Goal: Task Accomplishment & Management: Manage account settings

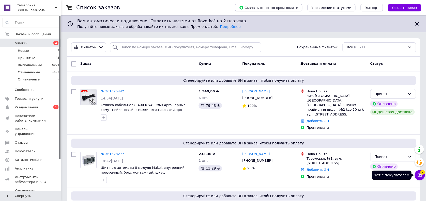
click at [421, 178] on button "Чат с покупателем 2" at bounding box center [420, 175] width 10 height 10
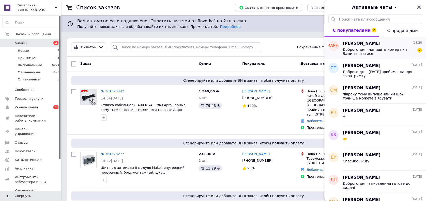
click at [387, 53] on span "Доброго дня ,напишіть номер як з Вами зв'язатися" at bounding box center [379, 52] width 72 height 8
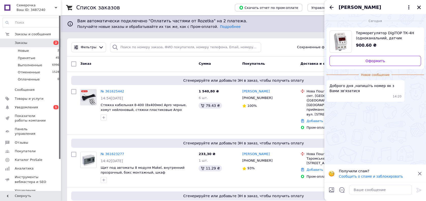
click at [354, 4] on span "[PERSON_NAME]" at bounding box center [360, 7] width 42 height 7
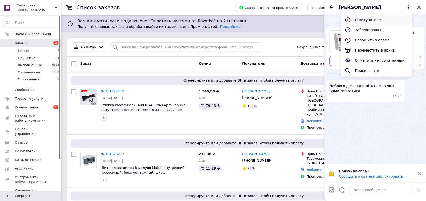
click at [358, 16] on ul "О покупателе Заблокировать Сообщить о спаме Переместить в архив Отметить непроч…" at bounding box center [376, 45] width 71 height 63
click at [359, 18] on button "О покупателе" at bounding box center [376, 20] width 71 height 10
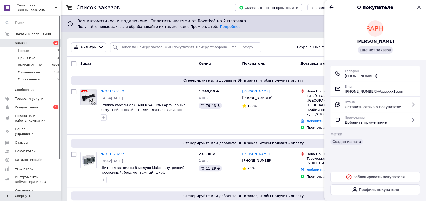
click at [374, 40] on span "[PERSON_NAME]" at bounding box center [375, 42] width 38 height 6
click at [331, 7] on icon "Назад" at bounding box center [331, 7] width 6 height 6
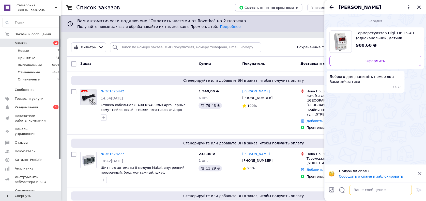
click at [380, 191] on textarea at bounding box center [380, 190] width 63 height 10
type textarea "Доброго дня 0984960096"
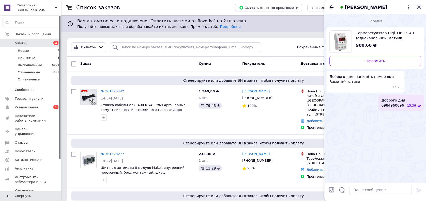
click at [419, 8] on icon "Закрыть" at bounding box center [419, 7] width 5 height 5
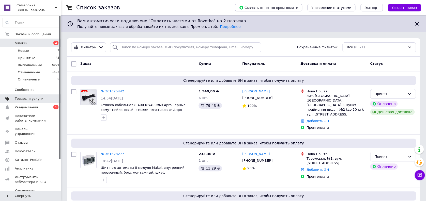
click at [30, 100] on span "Товары и услуги" at bounding box center [29, 99] width 29 height 5
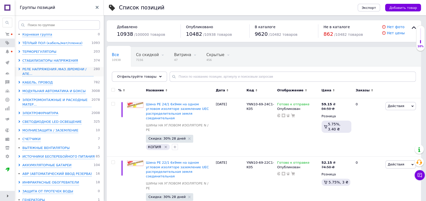
click at [20, 69] on icon at bounding box center [19, 69] width 3 height 3
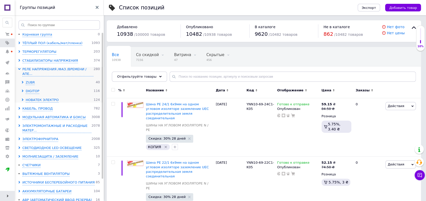
click at [23, 89] on span at bounding box center [23, 91] width 4 height 5
click at [22, 89] on span at bounding box center [23, 91] width 4 height 5
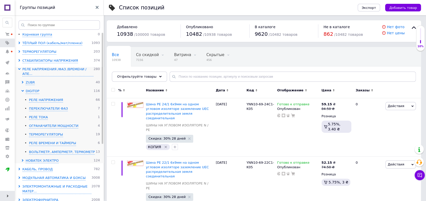
click at [53, 92] on li "DIGITOP 116 РЕЛЕ НАПРЯЖЕНИЯ 66 ПЕРЕКЛЮЧАТЕЛИ ФАЗ 7 РЕЛЕ ТОКА 1 ОГРАНАЧИТЕЛИ МОЩ…" at bounding box center [59, 122] width 82 height 66
click at [53, 98] on div "РЕЛЕ НАПРЯЖЕНИЯ" at bounding box center [46, 100] width 34 height 5
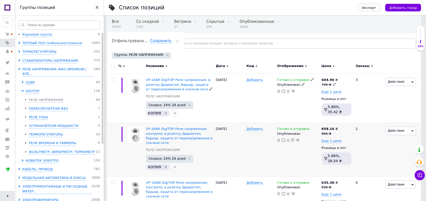
scroll to position [34, 0]
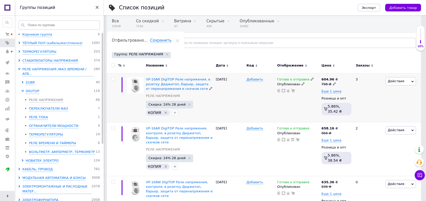
click at [114, 78] on input "checkbox" at bounding box center [112, 79] width 3 height 3
checkbox input "true"
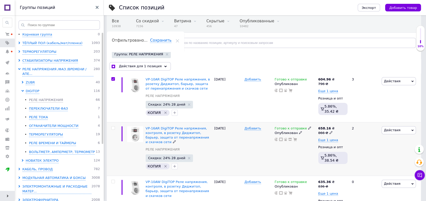
click at [112, 129] on input "checkbox" at bounding box center [112, 128] width 3 height 3
checkbox input "true"
click at [114, 66] on input "checkbox" at bounding box center [113, 66] width 3 height 3
checkbox input "false"
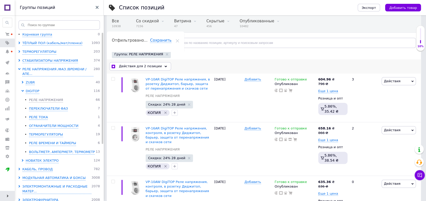
checkbox input "false"
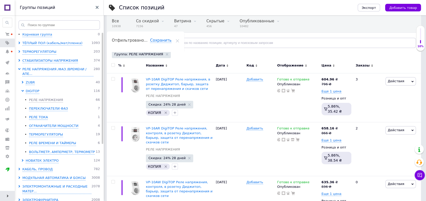
scroll to position [34, 0]
click at [113, 66] on div at bounding box center [112, 66] width 11 height 14
click at [114, 78] on input "checkbox" at bounding box center [112, 78] width 3 height 3
checkbox input "true"
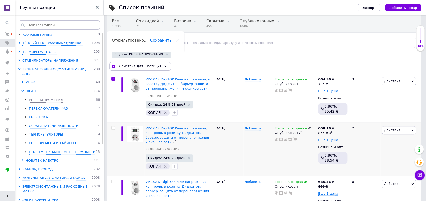
click at [112, 130] on div at bounding box center [112, 149] width 11 height 54
checkbox input "true"
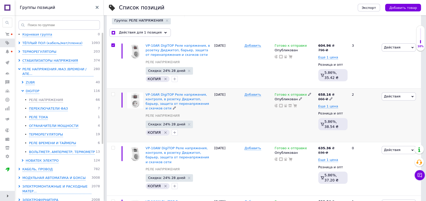
click at [112, 94] on input "checkbox" at bounding box center [112, 94] width 3 height 3
checkbox input "true"
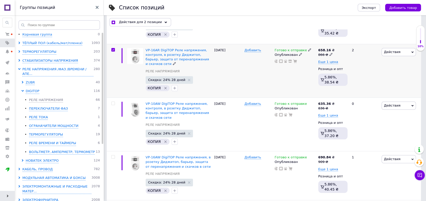
scroll to position [135, 0]
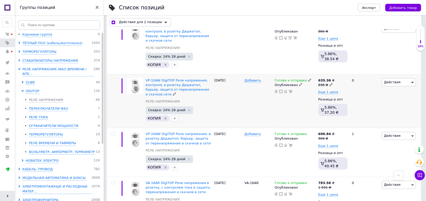
click at [113, 79] on input "checkbox" at bounding box center [112, 80] width 3 height 3
checkbox input "true"
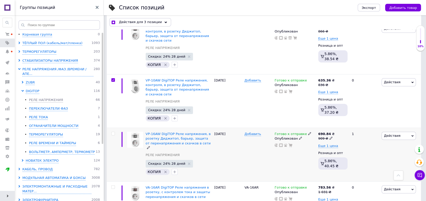
click at [112, 132] on input "checkbox" at bounding box center [112, 133] width 3 height 3
checkbox input "true"
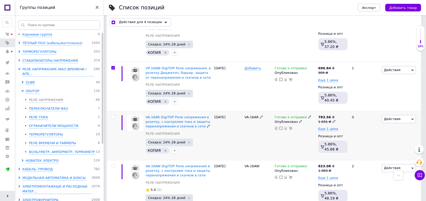
scroll to position [203, 0]
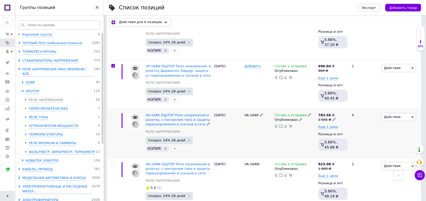
click at [112, 113] on input "checkbox" at bounding box center [112, 114] width 3 height 3
checkbox input "true"
click at [114, 162] on input "checkbox" at bounding box center [112, 163] width 3 height 3
checkbox input "true"
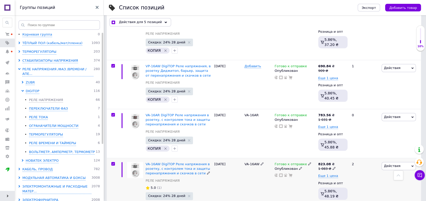
checkbox input "true"
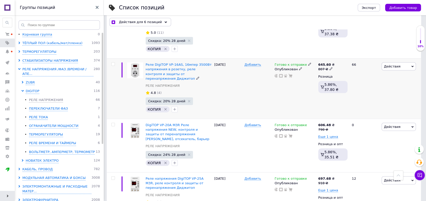
scroll to position [542, 0]
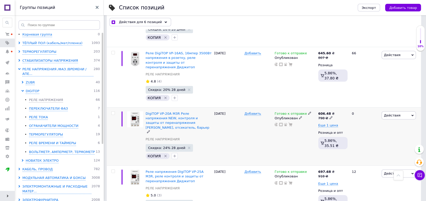
click at [113, 112] on input "checkbox" at bounding box center [112, 113] width 3 height 3
checkbox input "true"
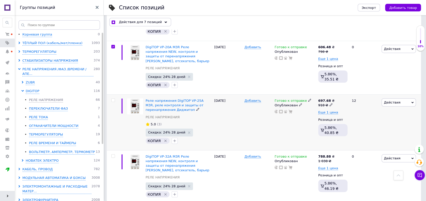
scroll to position [610, 0]
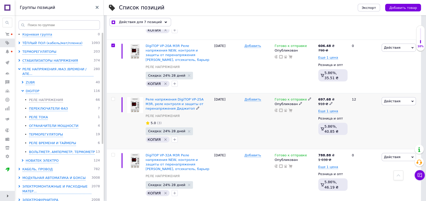
click at [113, 98] on input "checkbox" at bounding box center [112, 99] width 3 height 3
checkbox input "true"
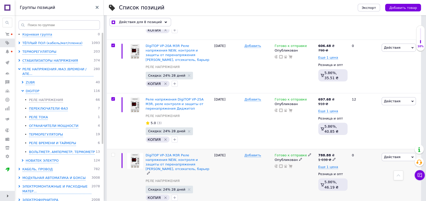
click at [113, 154] on input "checkbox" at bounding box center [112, 155] width 3 height 3
checkbox input "true"
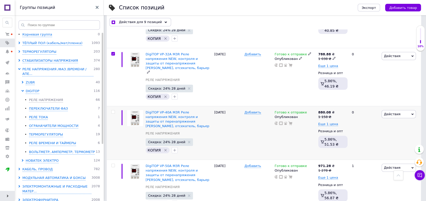
scroll to position [712, 0]
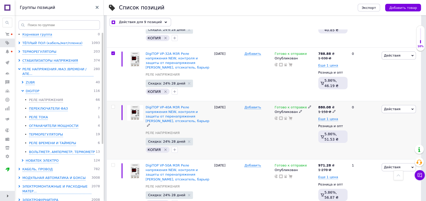
click at [113, 105] on input "checkbox" at bounding box center [112, 106] width 3 height 3
checkbox input "true"
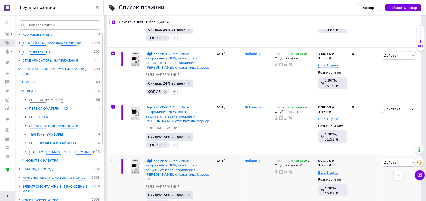
click at [113, 159] on input "checkbox" at bounding box center [112, 160] width 3 height 3
checkbox input "true"
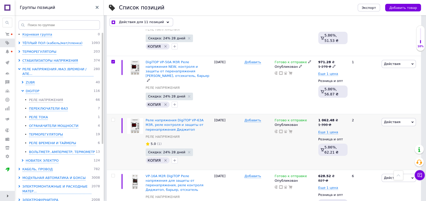
scroll to position [813, 0]
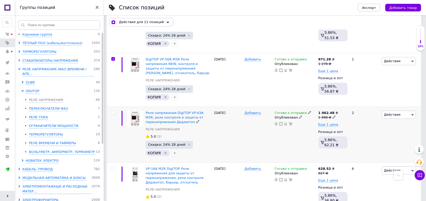
click at [114, 111] on input "checkbox" at bounding box center [112, 112] width 3 height 3
checkbox input "true"
click at [114, 167] on input "checkbox" at bounding box center [112, 168] width 3 height 3
checkbox input "true"
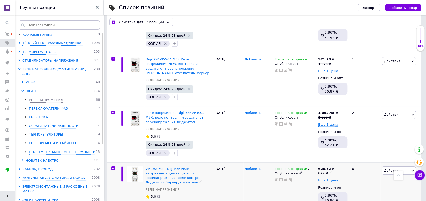
checkbox input "true"
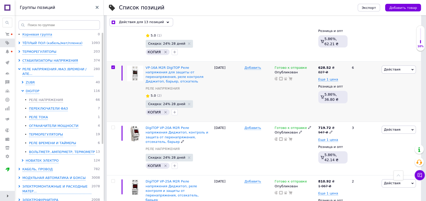
scroll to position [915, 0]
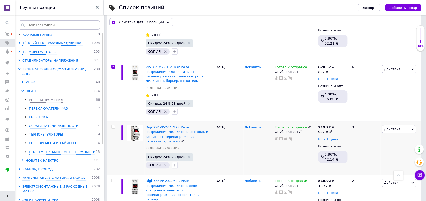
click at [113, 126] on input "checkbox" at bounding box center [112, 127] width 3 height 3
checkbox input "true"
click at [113, 179] on input "checkbox" at bounding box center [112, 180] width 3 height 3
checkbox input "true"
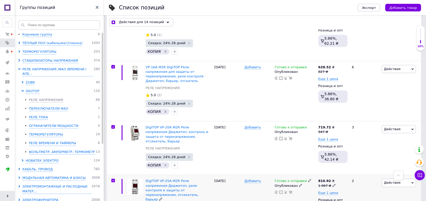
checkbox input "true"
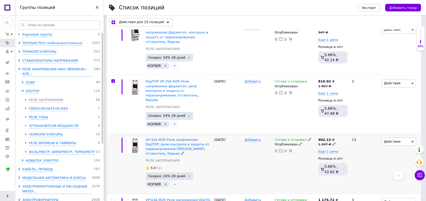
scroll to position [1017, 0]
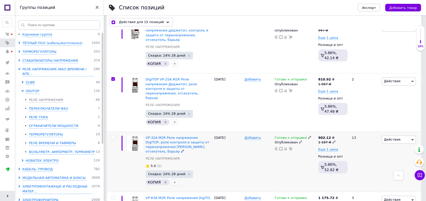
click at [112, 136] on input "checkbox" at bounding box center [112, 137] width 3 height 3
checkbox input "true"
click at [113, 196] on input "checkbox" at bounding box center [112, 197] width 3 height 3
checkbox input "true"
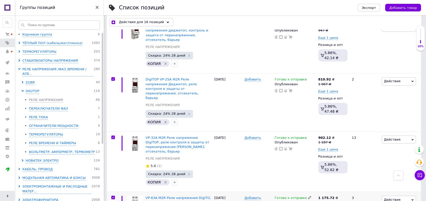
checkbox input "true"
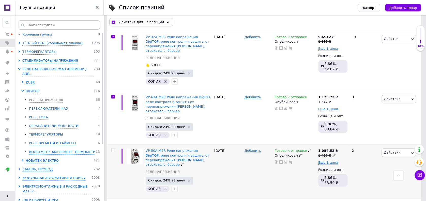
scroll to position [1118, 0]
click at [112, 148] on input "checkbox" at bounding box center [112, 149] width 3 height 3
checkbox input "true"
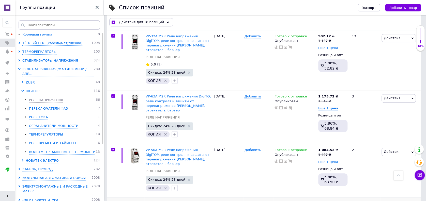
click at [112, 201] on input "checkbox" at bounding box center [112, 203] width 3 height 3
checkbox input "true"
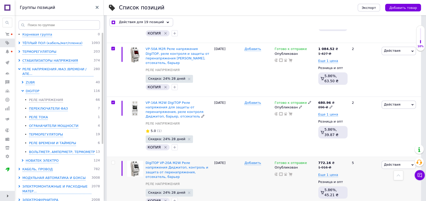
scroll to position [1220, 0]
click at [113, 161] on input "checkbox" at bounding box center [112, 162] width 3 height 3
checkbox input "true"
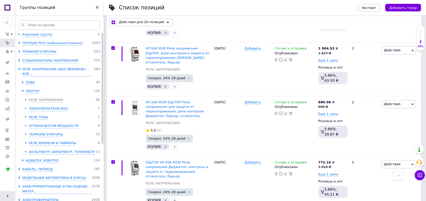
checkbox input "true"
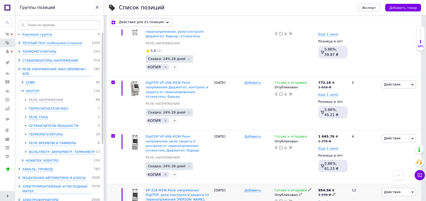
scroll to position [1322, 0]
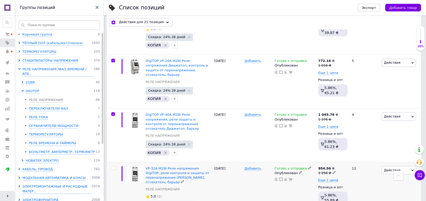
drag, startPoint x: 114, startPoint y: 118, endPoint x: 116, endPoint y: 123, distance: 5.2
click at [114, 166] on input "checkbox" at bounding box center [112, 167] width 3 height 3
checkbox input "true"
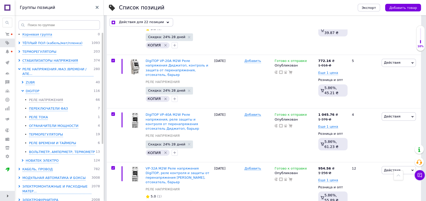
checkbox input "true"
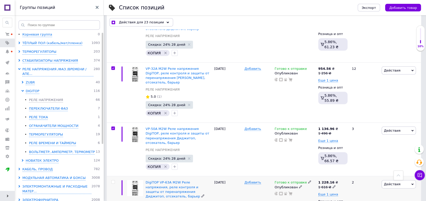
scroll to position [1423, 0]
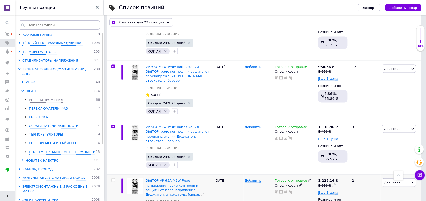
click at [114, 179] on input "checkbox" at bounding box center [112, 180] width 3 height 3
checkbox input "true"
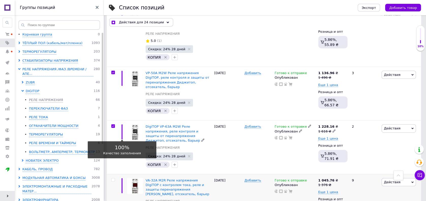
scroll to position [1491, 0]
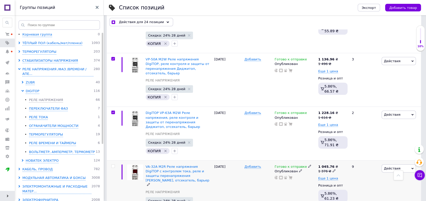
click at [113, 165] on input "checkbox" at bounding box center [112, 166] width 3 height 3
checkbox input "true"
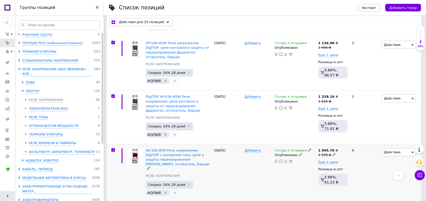
scroll to position [1525, 0]
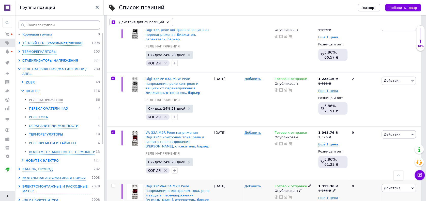
click at [114, 185] on input "checkbox" at bounding box center [112, 186] width 3 height 3
checkbox input "true"
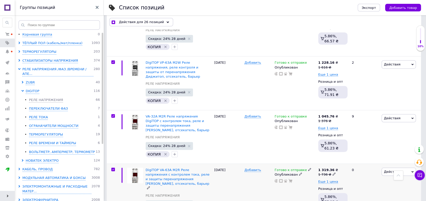
scroll to position [1593, 0]
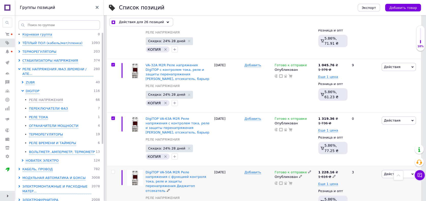
click at [113, 171] on input "checkbox" at bounding box center [112, 172] width 3 height 3
checkbox input "true"
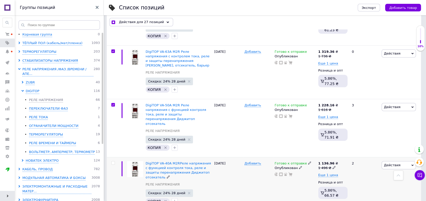
scroll to position [1660, 0]
click at [113, 161] on input "checkbox" at bounding box center [112, 162] width 3 height 3
checkbox input "true"
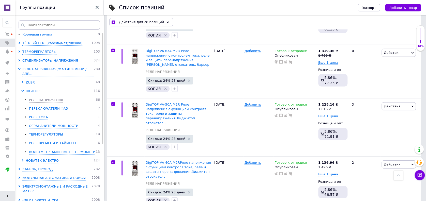
checkbox input "true"
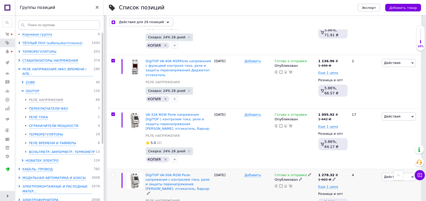
click at [112, 173] on input "checkbox" at bounding box center [112, 174] width 3 height 3
checkbox input "true"
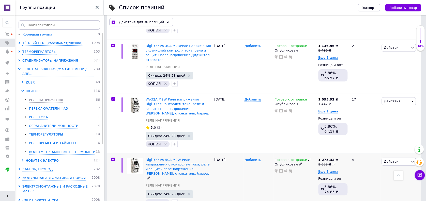
scroll to position [1796, 0]
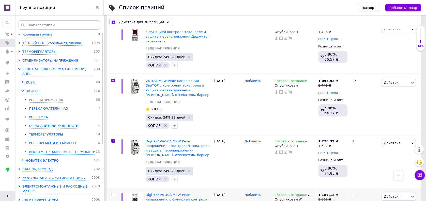
click at [114, 193] on input "checkbox" at bounding box center [112, 194] width 3 height 3
checkbox input "true"
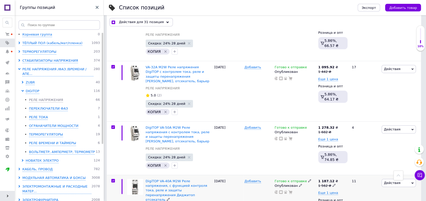
scroll to position [1864, 0]
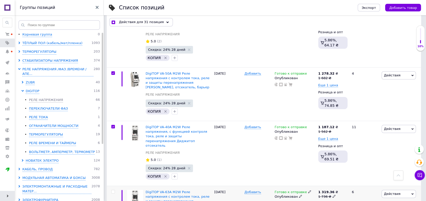
click at [112, 190] on input "checkbox" at bounding box center [112, 191] width 3 height 3
checkbox input "true"
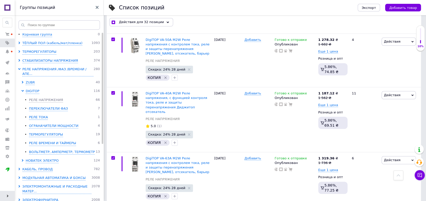
checkbox input "true"
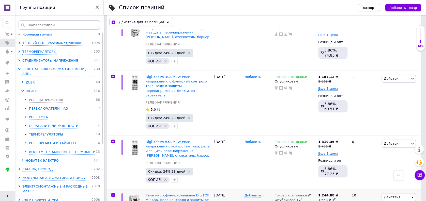
scroll to position [1999, 0]
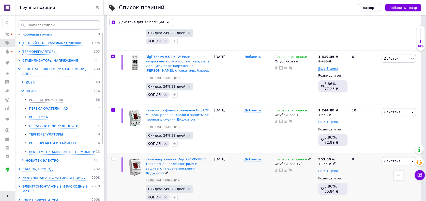
drag, startPoint x: 114, startPoint y: 84, endPoint x: 116, endPoint y: 92, distance: 8.6
click at [114, 158] on input "checkbox" at bounding box center [112, 159] width 3 height 3
checkbox input "true"
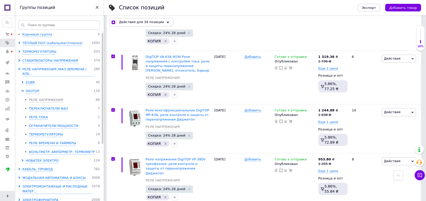
checkbox input "true"
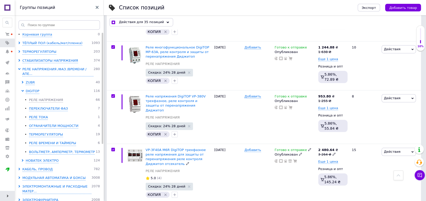
scroll to position [2067, 0]
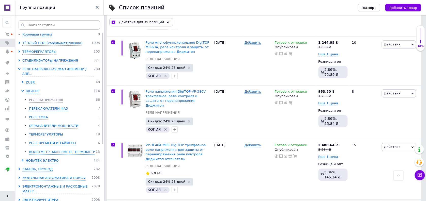
click at [113, 201] on input "checkbox" at bounding box center [112, 205] width 3 height 3
checkbox input "true"
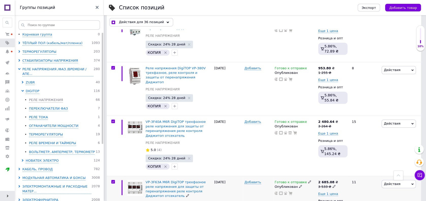
scroll to position [2135, 0]
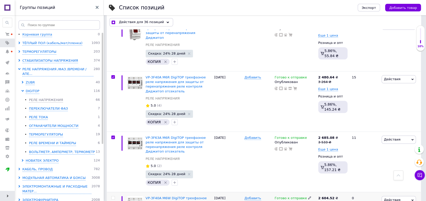
click at [113, 196] on input "checkbox" at bounding box center [112, 197] width 3 height 3
checkbox input "true"
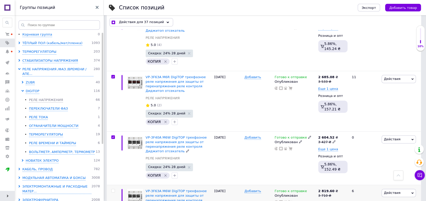
scroll to position [2203, 0]
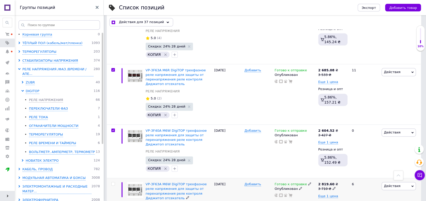
click at [111, 182] on div at bounding box center [113, 184] width 10 height 4
checkbox input "true"
click at [114, 182] on label at bounding box center [113, 184] width 4 height 4
click at [114, 182] on input "checkbox" at bounding box center [112, 183] width 3 height 3
checkbox input "true"
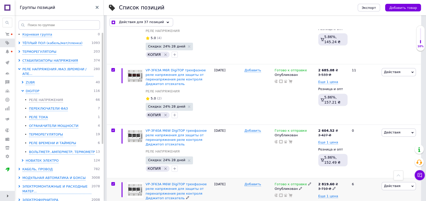
checkbox input "true"
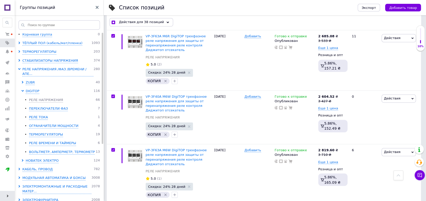
checkbox input "true"
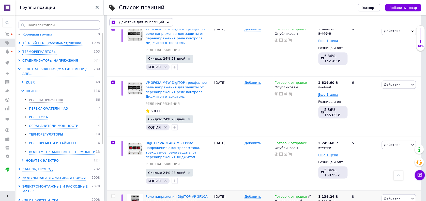
click at [115, 194] on span at bounding box center [113, 196] width 4 height 4
click at [115, 195] on input "checkbox" at bounding box center [112, 196] width 3 height 3
checkbox input "true"
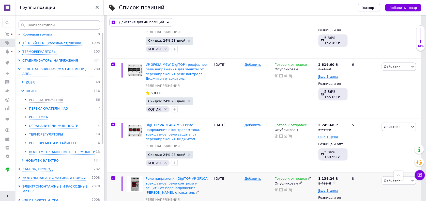
scroll to position [2372, 0]
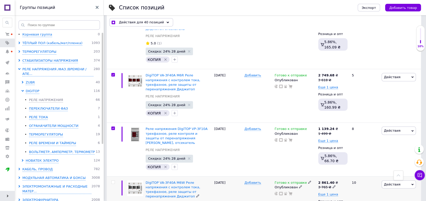
click at [113, 181] on input "checkbox" at bounding box center [112, 182] width 3 height 3
checkbox input "true"
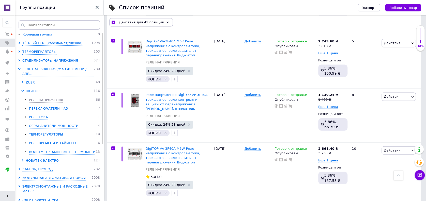
checkbox input "true"
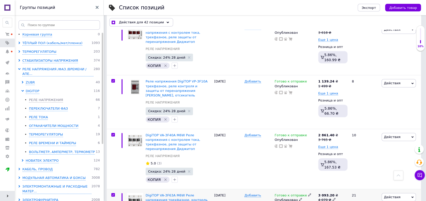
scroll to position [2440, 0]
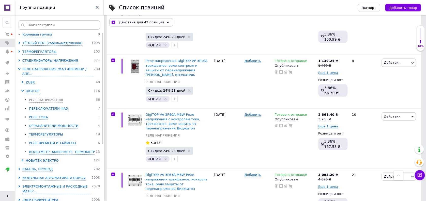
checkbox input "true"
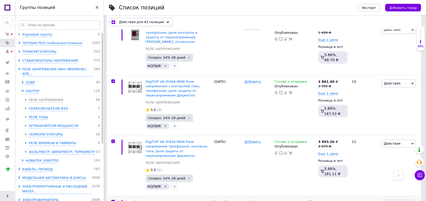
scroll to position [2542, 0]
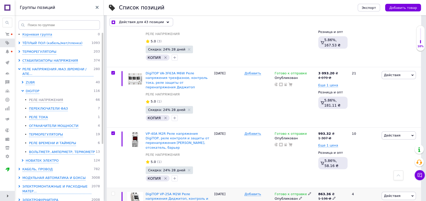
click at [114, 192] on input "checkbox" at bounding box center [112, 193] width 3 height 3
checkbox input "true"
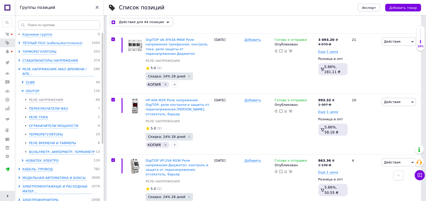
scroll to position [2575, 0]
checkbox input "true"
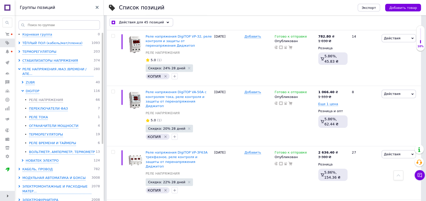
scroll to position [3387, 0]
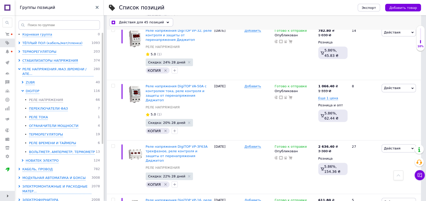
click at [150, 22] on span "Действия для 45 позиций" at bounding box center [141, 22] width 45 height 5
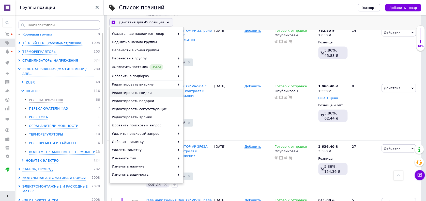
click at [147, 89] on div "Редактировать скидки" at bounding box center [147, 93] width 74 height 8
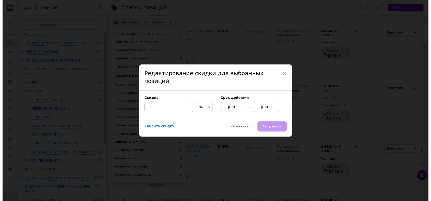
scroll to position [3373, 0]
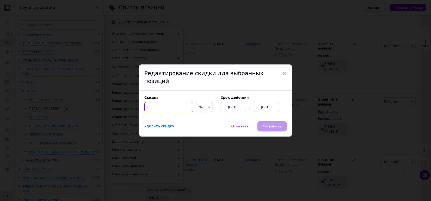
click at [158, 102] on input at bounding box center [168, 107] width 49 height 10
checkbox input "true"
type input "3"
checkbox input "true"
type input "30"
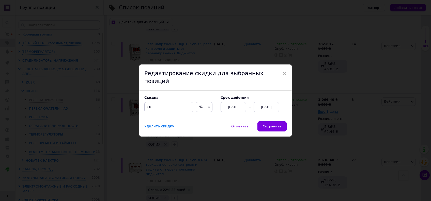
click at [262, 102] on div "[DATE]" at bounding box center [266, 107] width 25 height 10
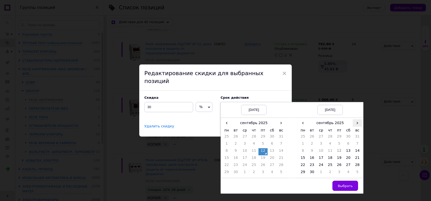
click at [356, 119] on span "›" at bounding box center [357, 122] width 9 height 7
click at [358, 119] on span "›" at bounding box center [357, 122] width 9 height 7
click at [304, 120] on span "‹" at bounding box center [302, 122] width 9 height 7
click at [302, 163] on td "27" at bounding box center [302, 166] width 9 height 7
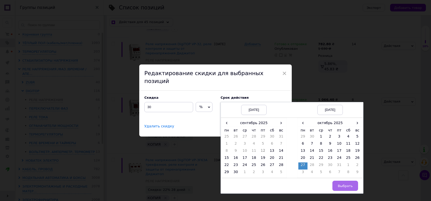
click at [346, 184] on span "Выбрать" at bounding box center [345, 186] width 15 height 4
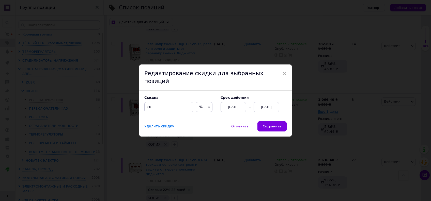
click at [267, 125] on span "Сохранить" at bounding box center [272, 127] width 19 height 4
checkbox input "true"
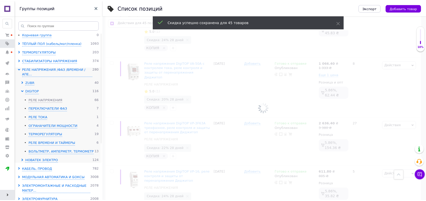
scroll to position [3354, 0]
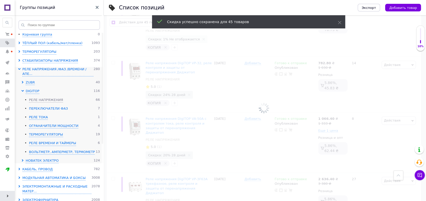
checkbox input "false"
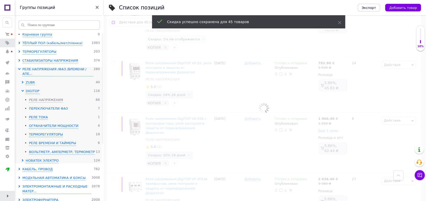
checkbox input "false"
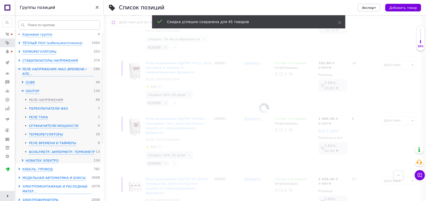
checkbox input "false"
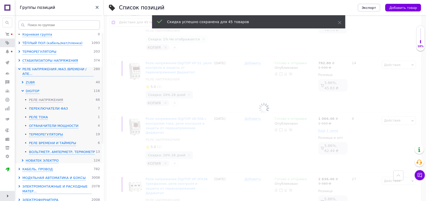
checkbox input "false"
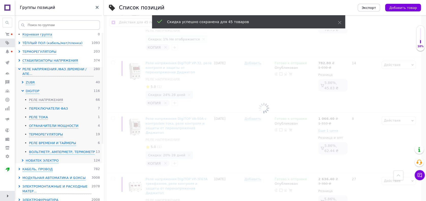
checkbox input "false"
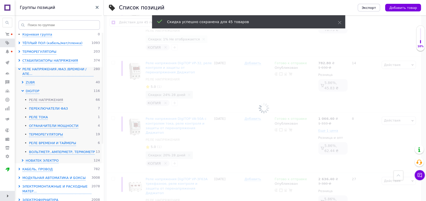
checkbox input "false"
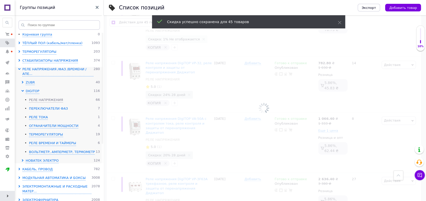
checkbox input "false"
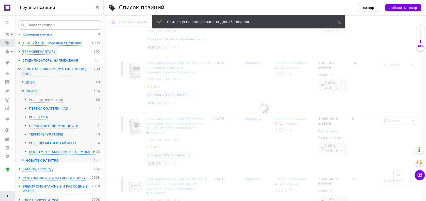
checkbox input "false"
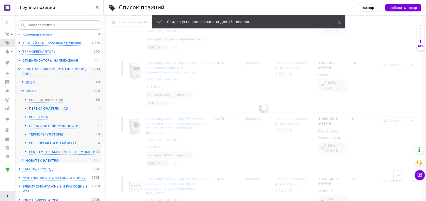
checkbox input "false"
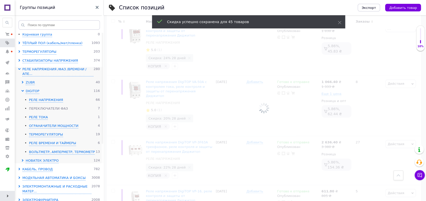
click at [59, 106] on div "ПЕРЕКЛЮЧАТЕЛИ ФАЗ" at bounding box center [48, 108] width 39 height 5
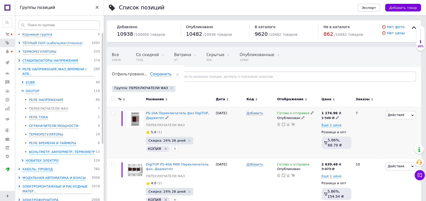
click at [112, 112] on input "checkbox" at bounding box center [112, 112] width 3 height 3
checkbox input "true"
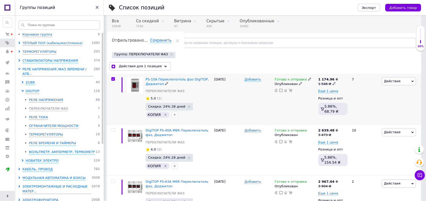
scroll to position [68, 0]
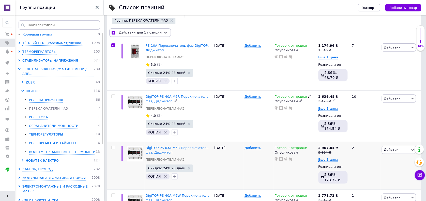
drag, startPoint x: 114, startPoint y: 96, endPoint x: 108, endPoint y: 144, distance: 48.4
click at [114, 96] on input "checkbox" at bounding box center [112, 96] width 3 height 3
checkbox input "true"
click at [111, 148] on input "checkbox" at bounding box center [112, 147] width 3 height 3
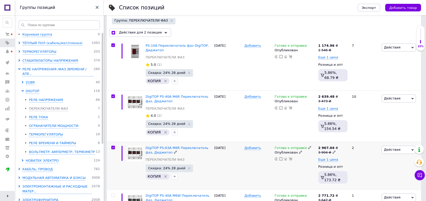
checkbox input "true"
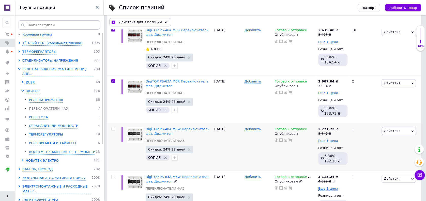
scroll to position [169, 0]
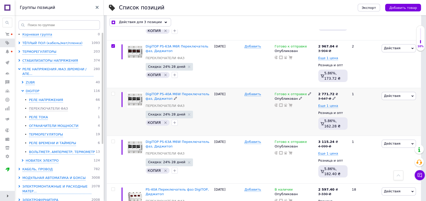
click at [114, 94] on input "checkbox" at bounding box center [112, 93] width 3 height 3
checkbox input "true"
click at [112, 141] on input "checkbox" at bounding box center [112, 141] width 3 height 3
checkbox input "true"
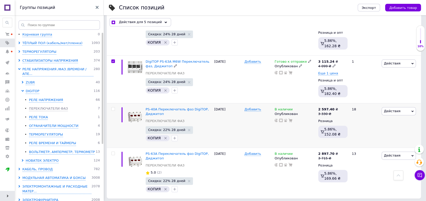
scroll to position [252, 0]
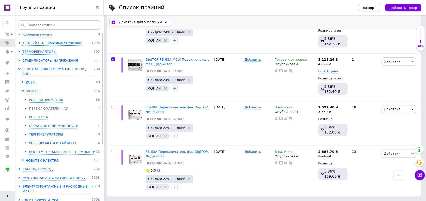
click at [148, 21] on span "Действия для 5 позиций" at bounding box center [140, 22] width 43 height 5
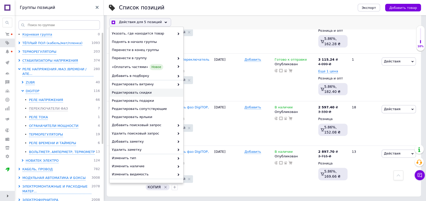
click at [141, 89] on div "Редактировать скидки" at bounding box center [147, 93] width 74 height 8
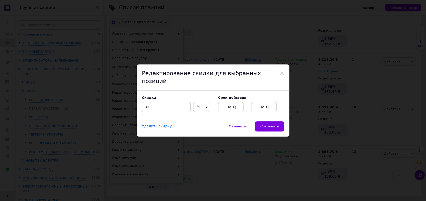
scroll to position [238, 0]
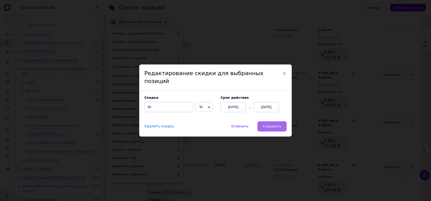
click at [270, 125] on span "Сохранить" at bounding box center [272, 127] width 19 height 4
checkbox input "true"
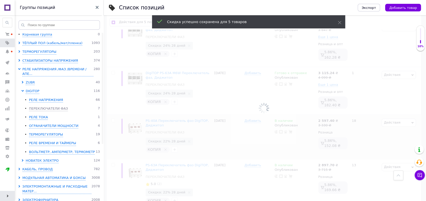
checkbox input "false"
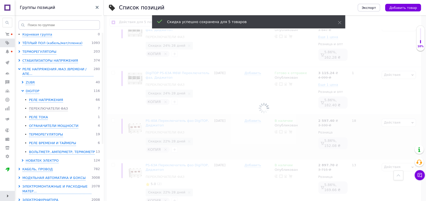
scroll to position [238, 0]
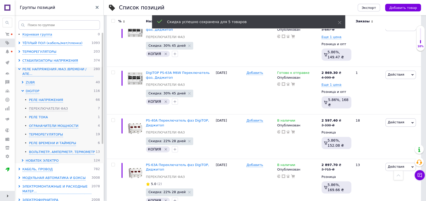
click at [43, 115] on div "РЕЛЕ ТОКА" at bounding box center [38, 117] width 19 height 5
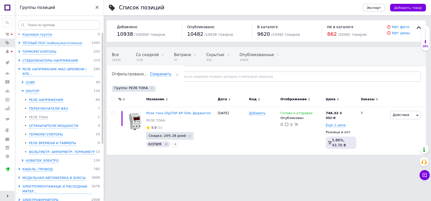
click at [114, 101] on div at bounding box center [112, 100] width 11 height 14
click at [113, 100] on input "checkbox" at bounding box center [112, 98] width 3 height 3
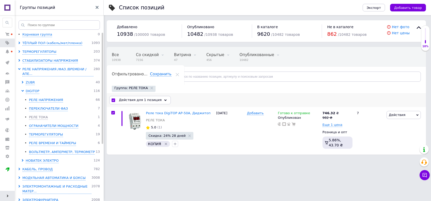
click at [132, 103] on div "Действия для 1 позиция" at bounding box center [140, 100] width 62 height 8
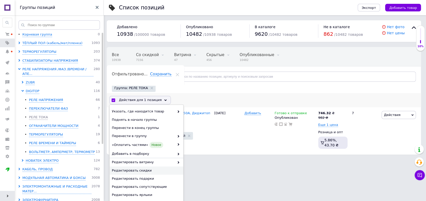
click at [141, 169] on span "Редактировать скидки" at bounding box center [146, 171] width 68 height 5
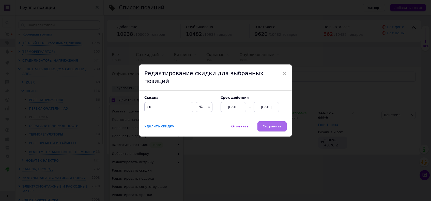
click at [269, 125] on span "Сохранить" at bounding box center [272, 127] width 19 height 4
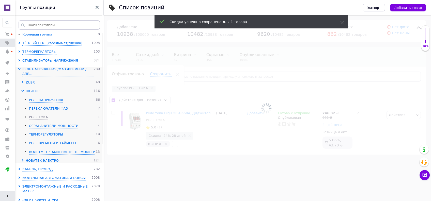
checkbox input "false"
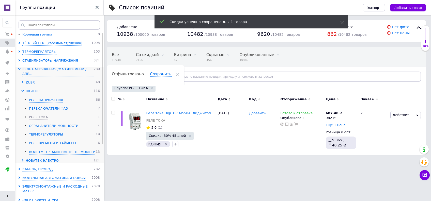
click at [69, 124] on div "ОГРАНАЧИТЕЛИ МОЩНОСТИ" at bounding box center [53, 126] width 49 height 5
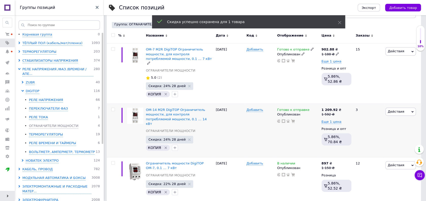
scroll to position [68, 0]
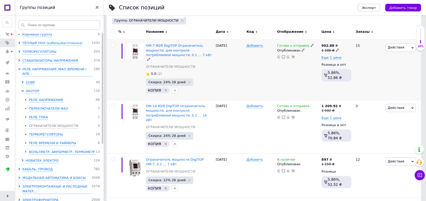
click at [113, 46] on input "checkbox" at bounding box center [112, 45] width 3 height 3
checkbox input "true"
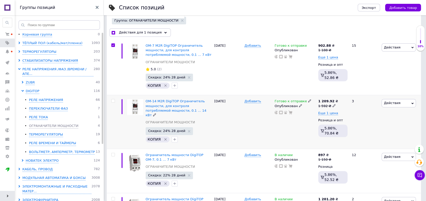
click at [112, 101] on input "checkbox" at bounding box center [112, 100] width 3 height 3
checkbox input "true"
click at [145, 30] on span "Действия для 2 позиции" at bounding box center [140, 32] width 43 height 5
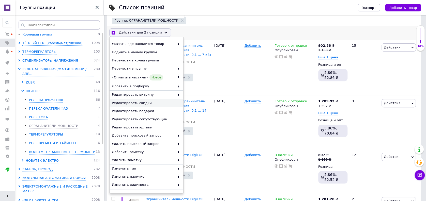
click at [148, 103] on span "Редактировать скидки" at bounding box center [146, 103] width 68 height 5
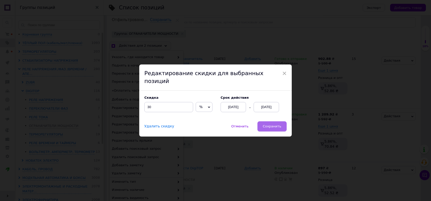
click at [271, 125] on span "Сохранить" at bounding box center [272, 127] width 19 height 4
checkbox input "true"
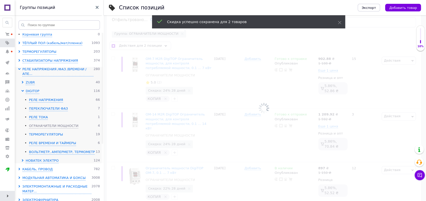
checkbox input "false"
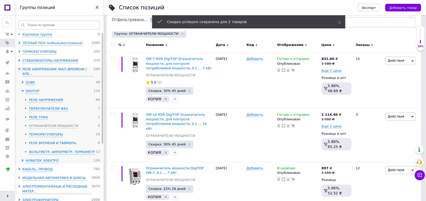
click at [55, 136] on ul "РЕЛЕ НАПРЯЖЕНИЯ 66 ПЕРЕКЛЮЧАТЕЛИ ФАЗ 7 РЕЛЕ ТОКА 1 ОГРАНАЧИТЕЛИ МОЩНОСТИ 4 ТЕРМ…" at bounding box center [60, 126] width 79 height 57
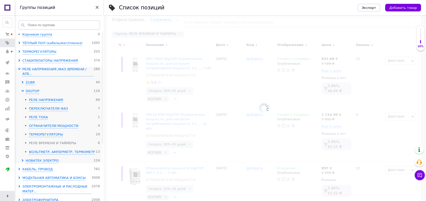
click at [63, 141] on div "РЕЛЕ ВРЕМЕНИ И ТАЙМЕРЫ" at bounding box center [52, 143] width 47 height 5
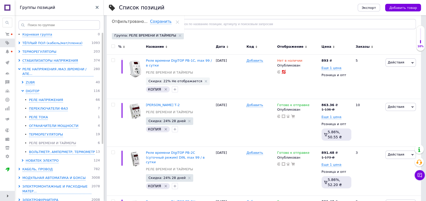
scroll to position [54, 0]
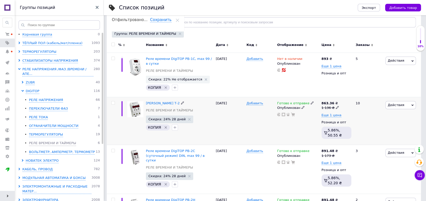
click at [113, 103] on input "checkbox" at bounding box center [112, 102] width 3 height 3
checkbox input "true"
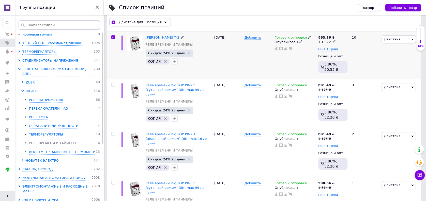
scroll to position [122, 0]
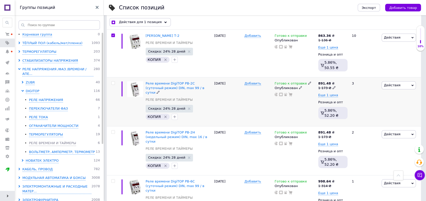
click at [113, 82] on input "checkbox" at bounding box center [112, 83] width 3 height 3
checkbox input "true"
click at [113, 132] on div at bounding box center [112, 150] width 11 height 49
checkbox input "true"
click at [114, 131] on input "checkbox" at bounding box center [112, 132] width 3 height 3
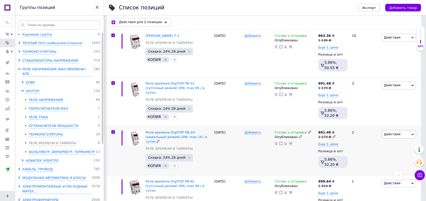
checkbox input "true"
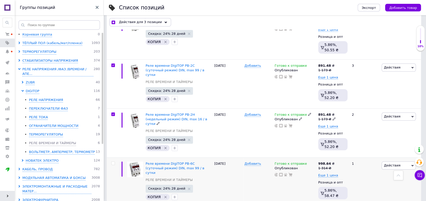
scroll to position [190, 0]
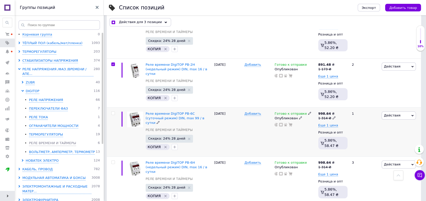
click at [114, 112] on input "checkbox" at bounding box center [112, 113] width 3 height 3
checkbox input "true"
click at [112, 161] on span at bounding box center [113, 163] width 4 height 4
click at [112, 161] on input "checkbox" at bounding box center [112, 162] width 3 height 3
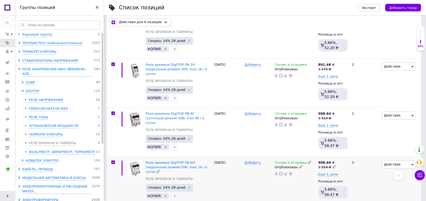
checkbox input "true"
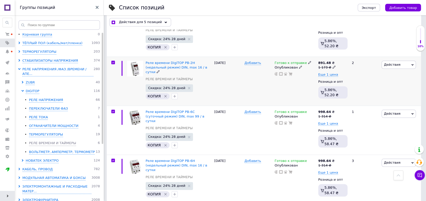
scroll to position [193, 0]
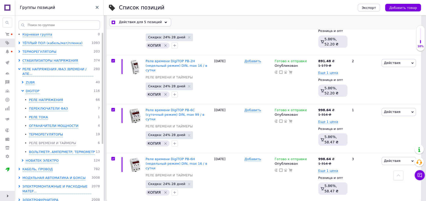
click at [136, 23] on span "Действия для 5 позиций" at bounding box center [140, 22] width 43 height 5
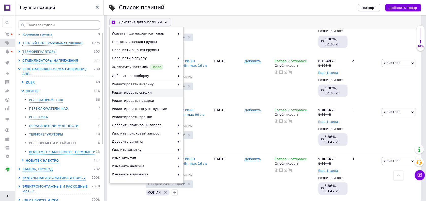
click at [147, 91] on span "Редактировать скидки" at bounding box center [146, 92] width 68 height 5
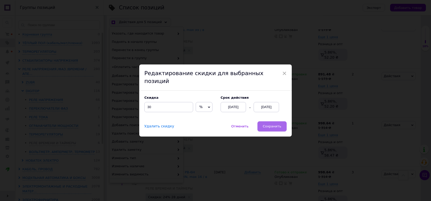
click at [281, 121] on button "Сохранить" at bounding box center [271, 126] width 29 height 10
checkbox input "true"
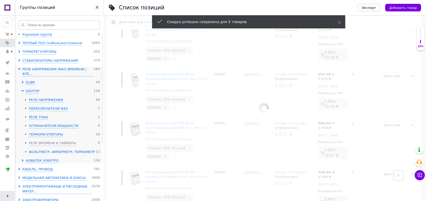
checkbox input "false"
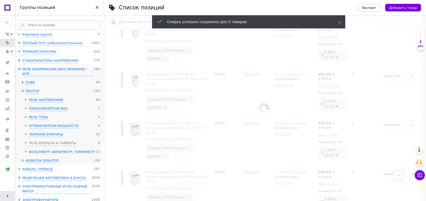
scroll to position [180, 0]
click at [55, 150] on div "ВОЛЬТМЕТР, АМПЕРМЕТР, ТЕРМОМЕТР" at bounding box center [62, 152] width 66 height 5
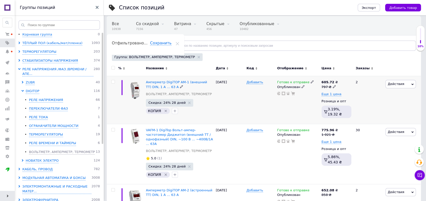
scroll to position [34, 0]
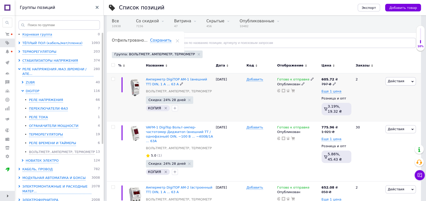
click at [114, 78] on input "checkbox" at bounding box center [112, 79] width 3 height 3
checkbox input "true"
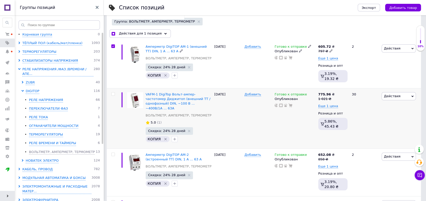
scroll to position [68, 0]
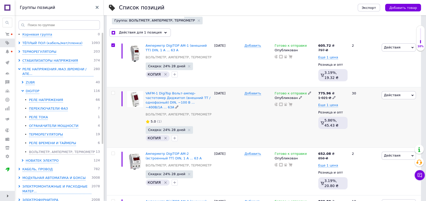
click at [112, 92] on input "checkbox" at bounding box center [112, 92] width 3 height 3
checkbox input "true"
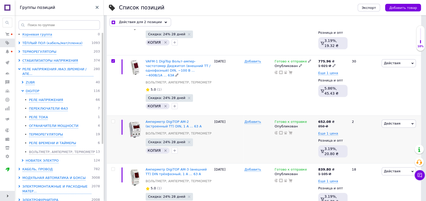
scroll to position [102, 0]
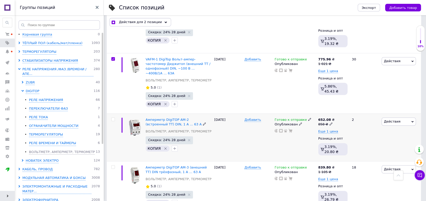
click at [112, 118] on input "checkbox" at bounding box center [112, 119] width 3 height 3
checkbox input "true"
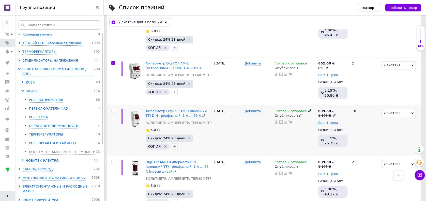
scroll to position [169, 0]
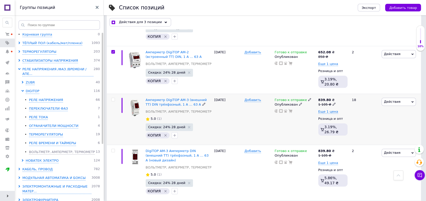
click at [113, 98] on input "checkbox" at bounding box center [112, 99] width 3 height 3
checkbox input "true"
click at [112, 149] on input "checkbox" at bounding box center [112, 150] width 3 height 3
checkbox input "true"
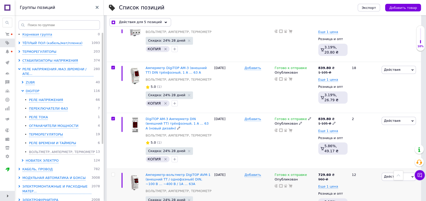
scroll to position [237, 0]
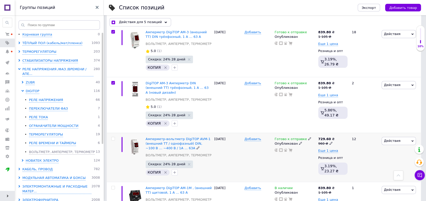
click at [114, 133] on div at bounding box center [112, 157] width 11 height 49
checkbox input "true"
click at [114, 137] on input "checkbox" at bounding box center [112, 138] width 3 height 3
checkbox input "true"
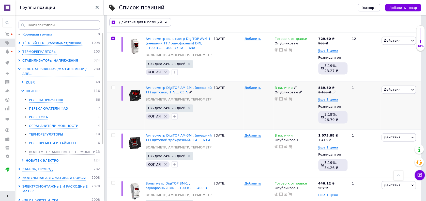
scroll to position [339, 0]
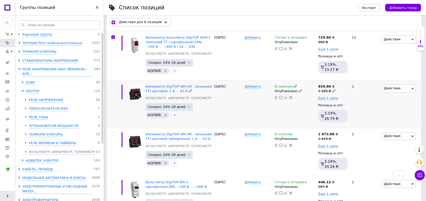
click at [114, 85] on input "checkbox" at bounding box center [112, 86] width 3 height 3
checkbox input "true"
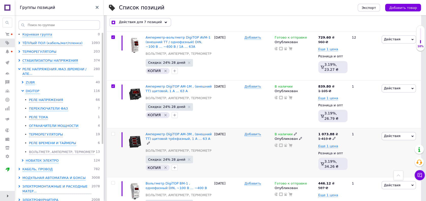
click at [113, 132] on input "checkbox" at bounding box center [112, 133] width 3 height 3
checkbox input "true"
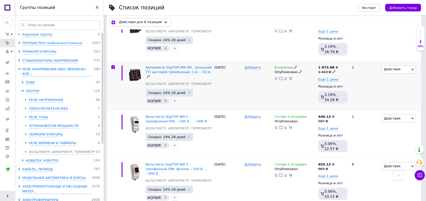
scroll to position [407, 0]
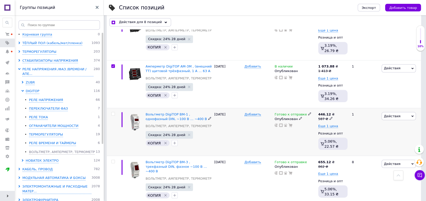
click at [112, 112] on input "checkbox" at bounding box center [112, 113] width 3 height 3
checkbox input "true"
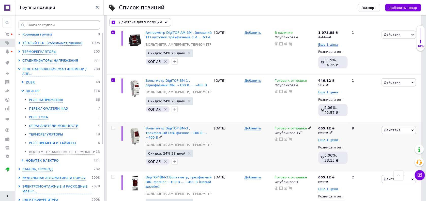
click at [112, 126] on input "checkbox" at bounding box center [112, 127] width 3 height 3
checkbox input "true"
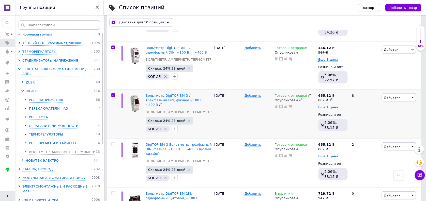
scroll to position [474, 0]
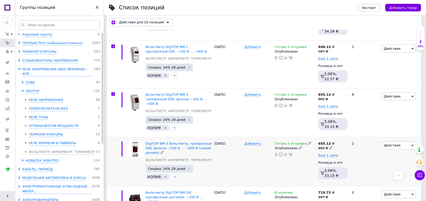
click at [113, 142] on input "checkbox" at bounding box center [112, 143] width 3 height 3
checkbox input "true"
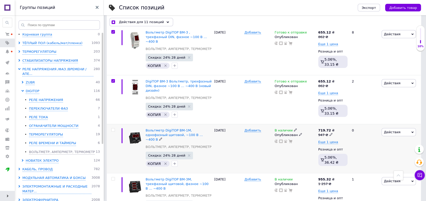
scroll to position [542, 0]
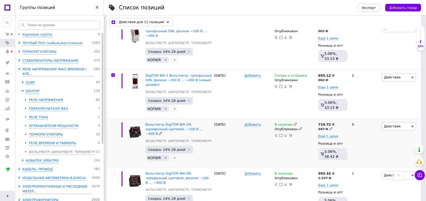
click at [112, 118] on div at bounding box center [112, 142] width 11 height 49
click at [113, 123] on input "checkbox" at bounding box center [112, 124] width 3 height 3
click at [111, 172] on input "checkbox" at bounding box center [112, 173] width 3 height 3
click at [112, 172] on input "checkbox" at bounding box center [112, 173] width 3 height 3
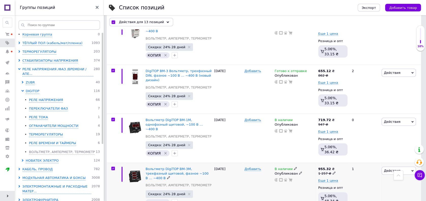
scroll to position [547, 0]
click at [143, 20] on span "Действия для 13 позиций" at bounding box center [141, 22] width 45 height 5
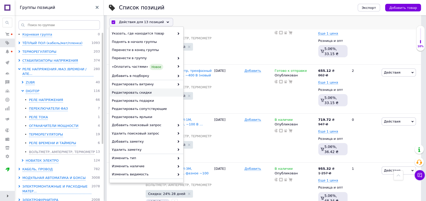
click at [142, 90] on div "Редактировать скидки" at bounding box center [147, 93] width 74 height 8
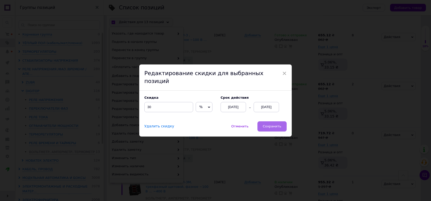
click at [267, 121] on button "Сохранить" at bounding box center [271, 126] width 29 height 10
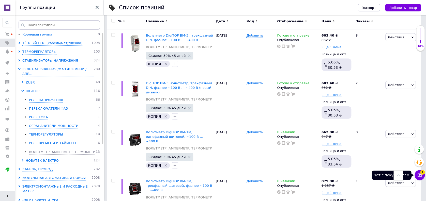
click at [421, 176] on icon at bounding box center [420, 175] width 4 height 4
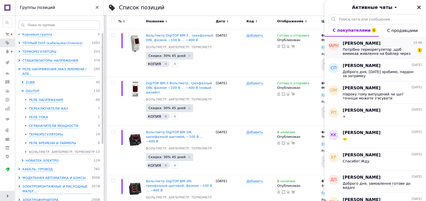
click at [383, 49] on span "Потрібно терморегулятор ,щоб вимикав живлення на бойлер через магнітний пускач …" at bounding box center [379, 52] width 72 height 8
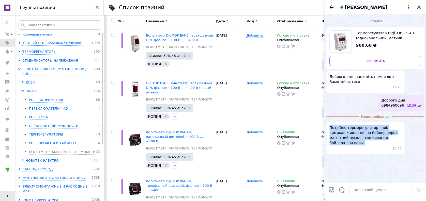
drag, startPoint x: 330, startPoint y: 128, endPoint x: 398, endPoint y: 138, distance: 68.3
click at [398, 138] on span "Потрібно терморегулятор ,щоб вимикав живлення на бойлер через магнітний пускач …" at bounding box center [365, 135] width 72 height 20
copy span "Потрібно терморегулятор ,щоб вимикав живлення на бойлер через магнітний пускач …"
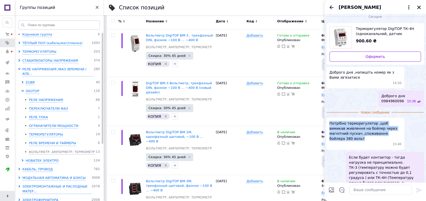
scroll to position [12, 0]
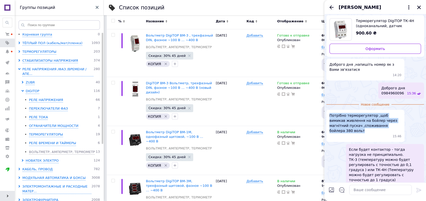
click at [330, 6] on icon "Назад" at bounding box center [331, 7] width 6 height 6
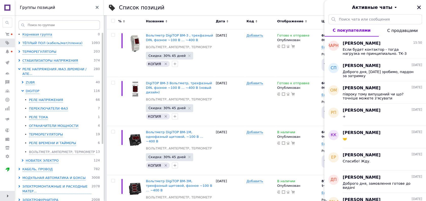
click at [418, 7] on icon "Закрыть" at bounding box center [419, 8] width 4 height 4
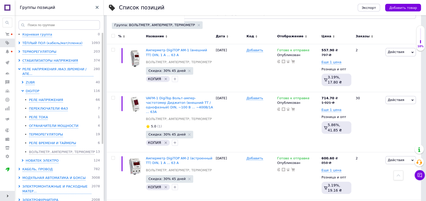
scroll to position [0, 0]
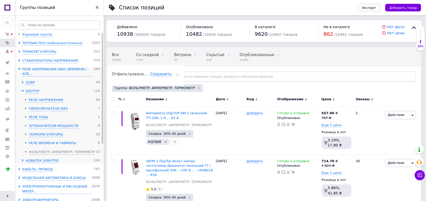
click at [65, 141] on div "РЕЛЕ ВРЕМЕНИ И ТАЙМЕРЫ" at bounding box center [52, 143] width 47 height 5
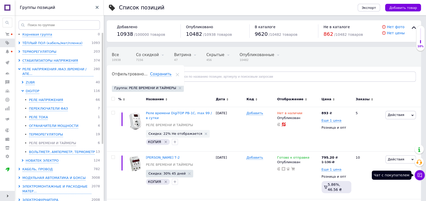
click at [417, 175] on icon at bounding box center [419, 175] width 5 height 5
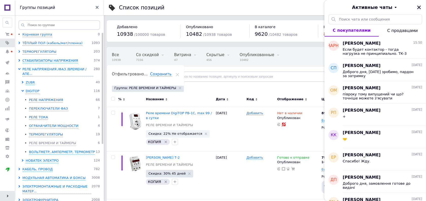
click at [420, 7] on icon "Закрыть" at bounding box center [419, 7] width 5 height 5
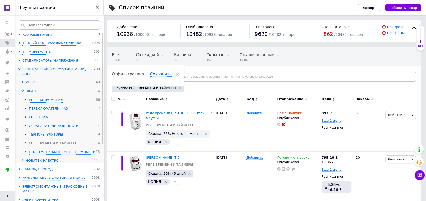
click at [19, 69] on use at bounding box center [19, 69] width 3 height 2
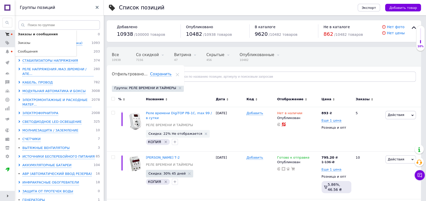
click at [8, 34] on use at bounding box center [7, 34] width 4 height 3
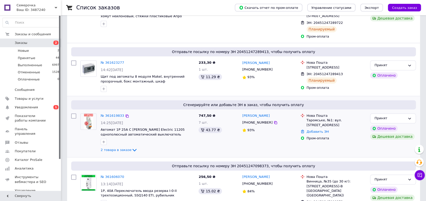
scroll to position [102, 0]
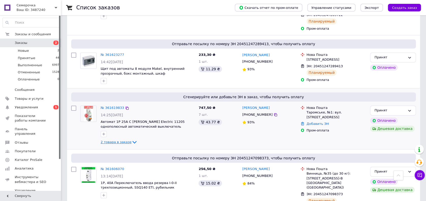
click at [115, 140] on span "2 товара в заказе" at bounding box center [116, 142] width 31 height 4
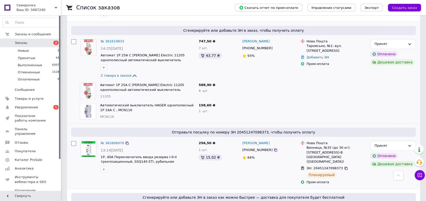
scroll to position [169, 0]
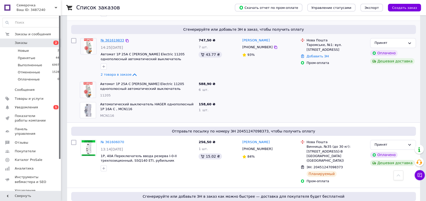
click at [107, 38] on link "№ 361619833" at bounding box center [112, 40] width 23 height 4
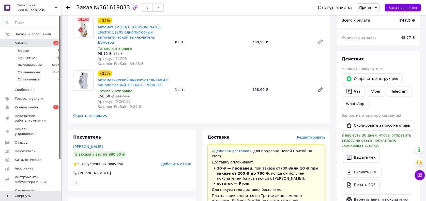
scroll to position [372, 0]
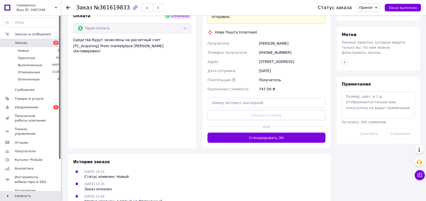
click at [284, 133] on button "Сгенерировать ЭН" at bounding box center [266, 138] width 118 height 10
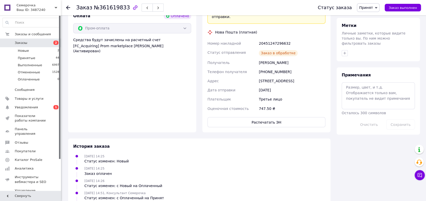
click at [67, 7] on use at bounding box center [68, 8] width 4 height 4
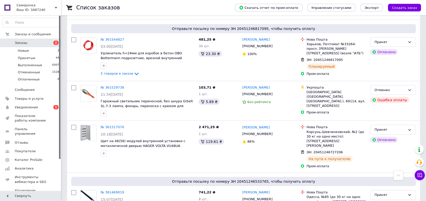
scroll to position [674, 0]
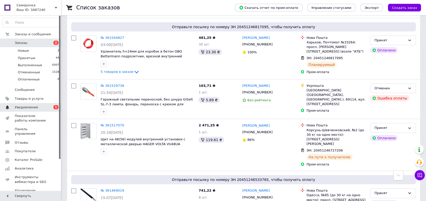
click at [13, 110] on link "Уведомления 0 1" at bounding box center [31, 107] width 62 height 9
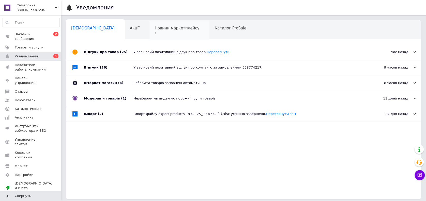
click at [155, 34] on span "1" at bounding box center [177, 34] width 45 height 4
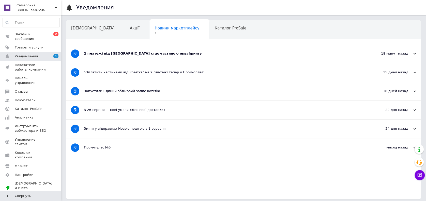
click at [138, 53] on div "2 платежі від [GEOGRAPHIC_DATA] стає частиною еквайрингу" at bounding box center [224, 53] width 281 height 5
